Goal: Task Accomplishment & Management: Use online tool/utility

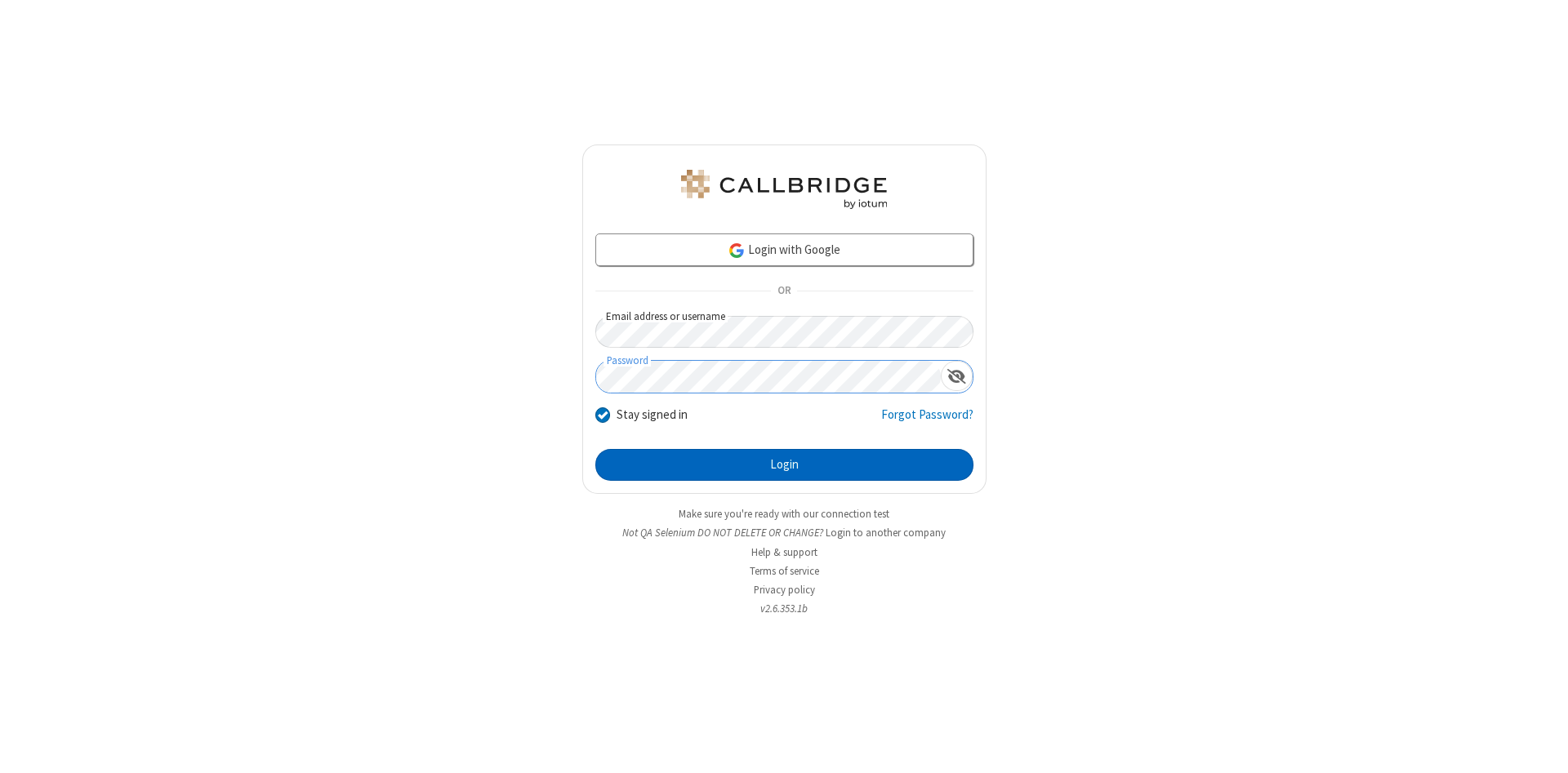
click at [784, 466] on button "Login" at bounding box center [784, 466] width 378 height 33
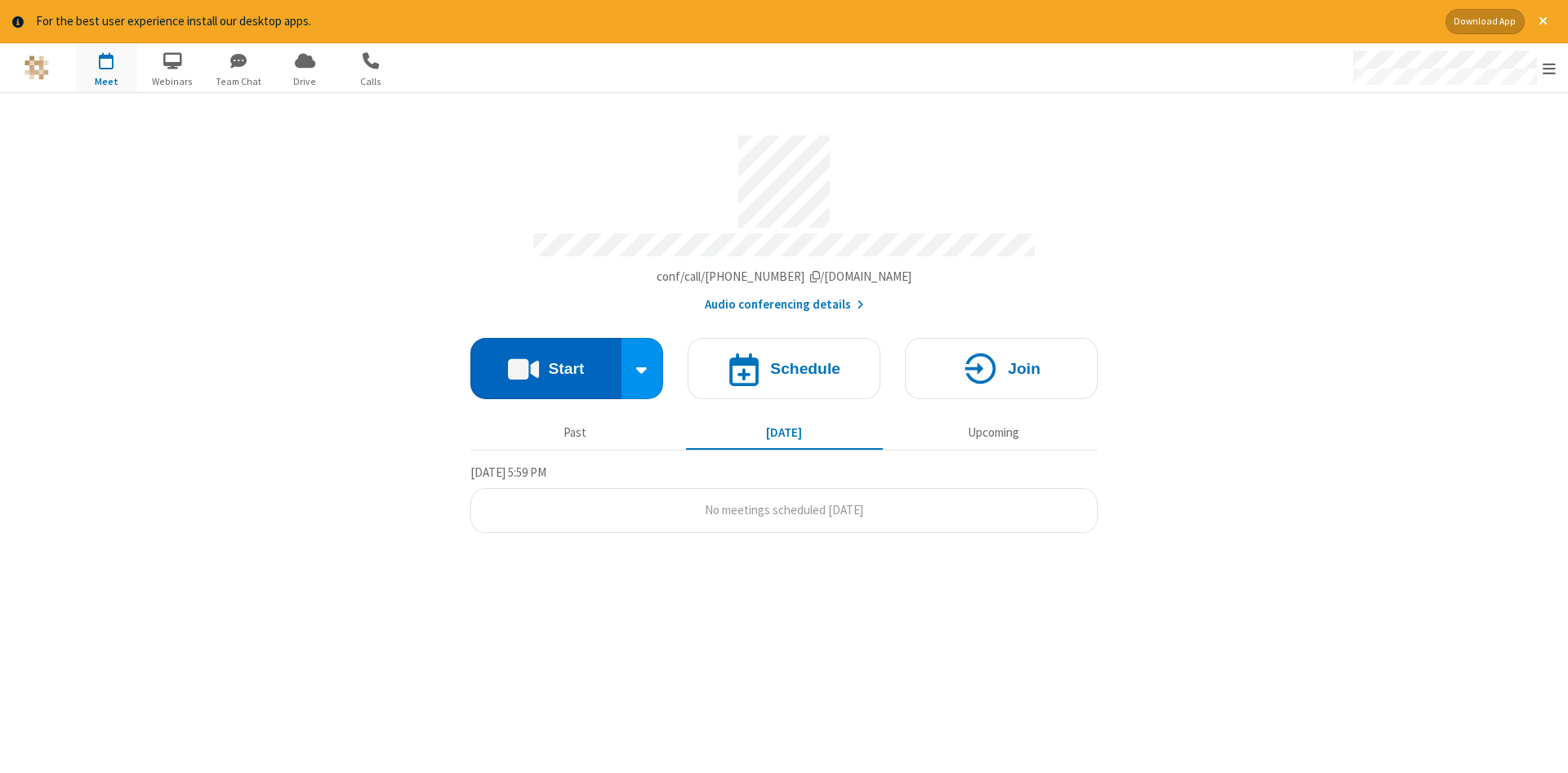
click at [545, 362] on button "Start" at bounding box center [545, 368] width 151 height 61
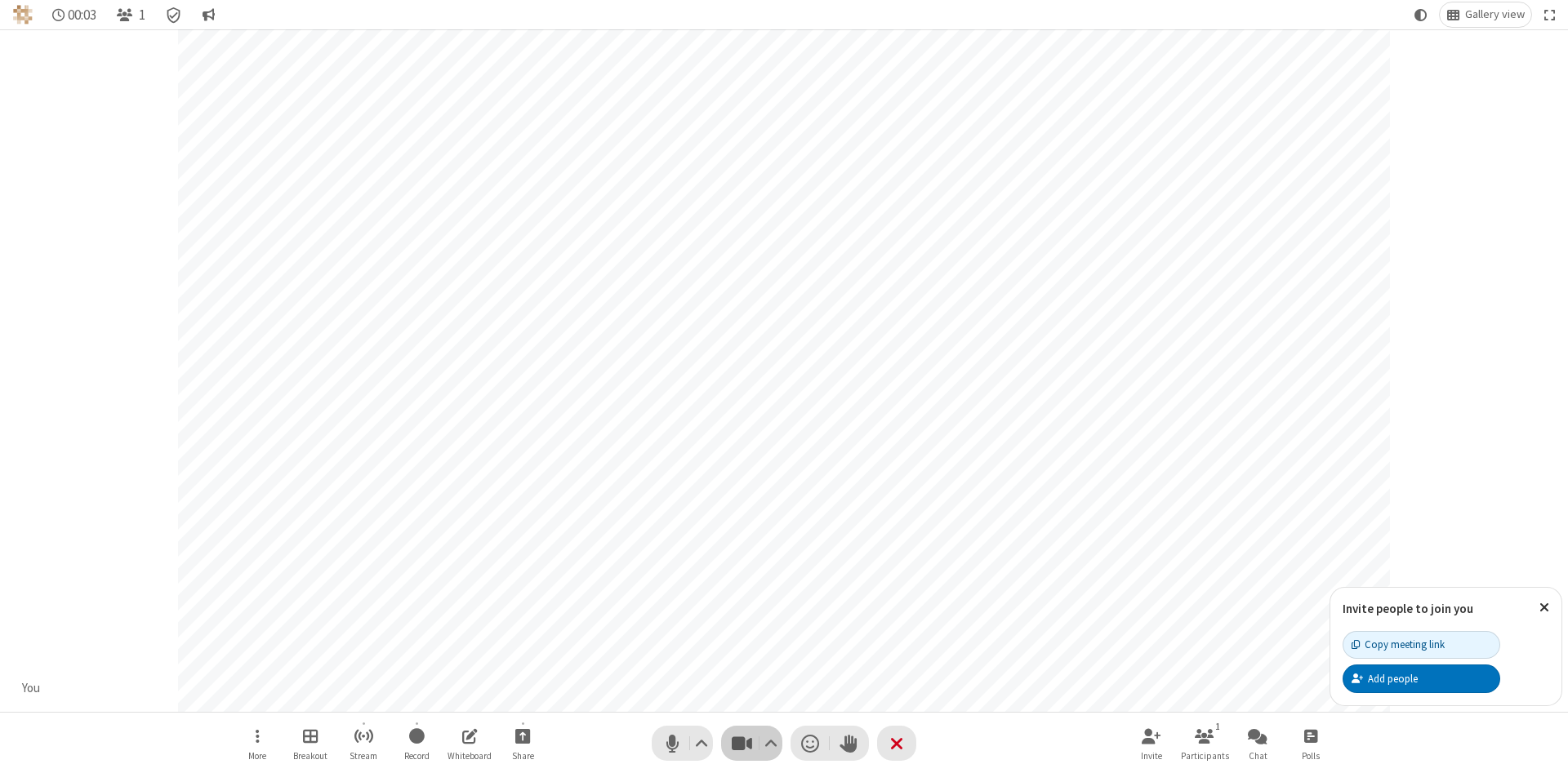
click at [742, 743] on span "Stop video (Alt+V)" at bounding box center [741, 743] width 24 height 24
click at [742, 743] on span "Start video (Alt+V)" at bounding box center [741, 743] width 24 height 24
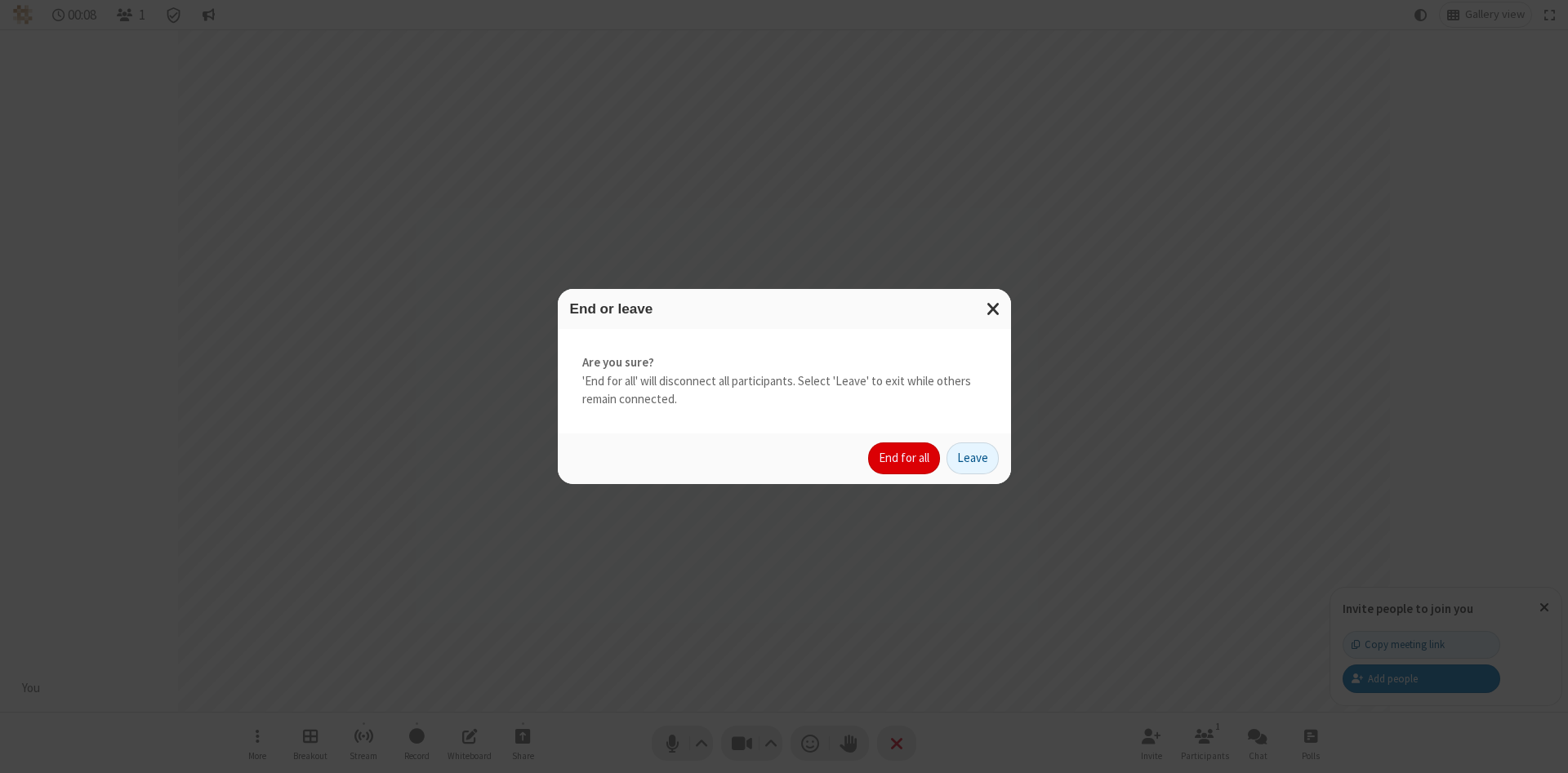
click at [905, 458] on button "End for all" at bounding box center [904, 459] width 72 height 33
